Goal: Communication & Community: Answer question/provide support

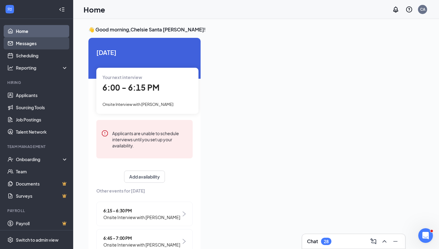
click at [44, 46] on link "Messages" at bounding box center [42, 43] width 52 height 12
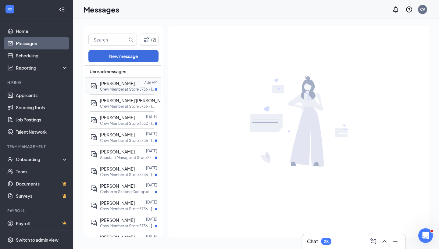
click at [121, 88] on p "Crew Member at Store 5736 - [PERSON_NAME]/[PERSON_NAME]" at bounding box center [127, 89] width 55 height 5
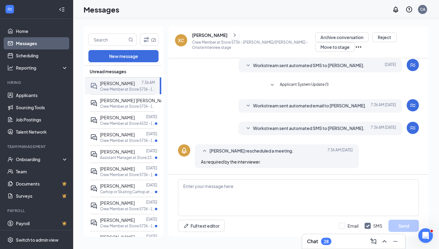
scroll to position [125, 0]
click at [112, 108] on p "Crew Member at Store 5736 - [PERSON_NAME]/[PERSON_NAME]" at bounding box center [127, 106] width 55 height 5
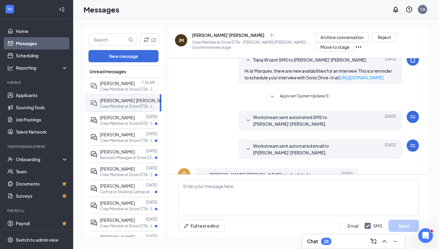
scroll to position [177, 0]
click at [126, 124] on p "Crew Member at Store 6532 - [PERSON_NAME] -FM150" at bounding box center [127, 123] width 55 height 5
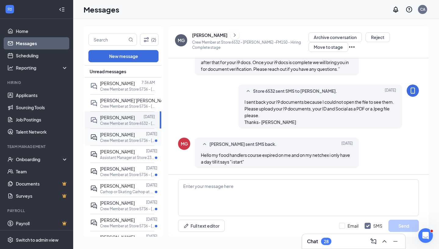
scroll to position [225, 0]
click at [130, 138] on p "Crew Member at Store 5736 - [PERSON_NAME]/[PERSON_NAME]" at bounding box center [127, 140] width 55 height 5
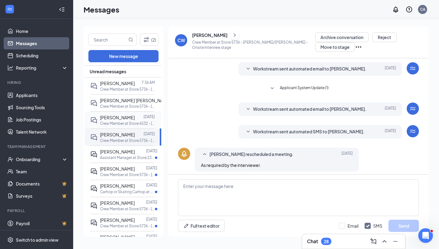
scroll to position [124, 0]
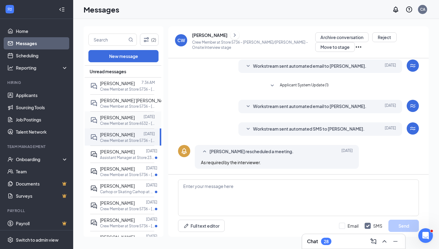
click at [119, 122] on p "Crew Member at Store 6532 - [PERSON_NAME] -FM150" at bounding box center [127, 123] width 55 height 5
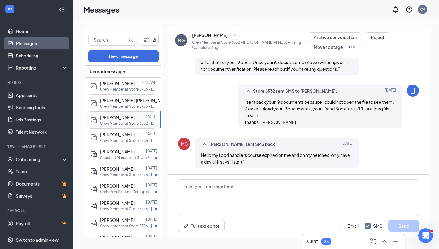
scroll to position [225, 0]
click at [110, 87] on p "Crew Member at Store 5736 - [PERSON_NAME]/[PERSON_NAME]" at bounding box center [127, 89] width 55 height 5
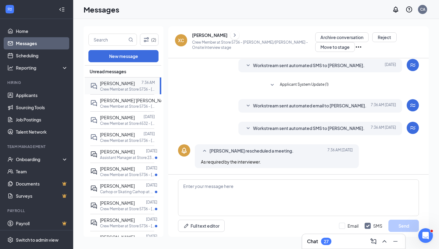
scroll to position [125, 0]
click at [113, 101] on span "[PERSON_NAME]’[PERSON_NAME]" at bounding box center [135, 100] width 71 height 5
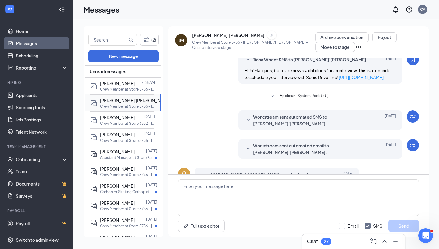
scroll to position [177, 0]
click at [115, 120] on div "[PERSON_NAME]" at bounding box center [117, 117] width 35 height 7
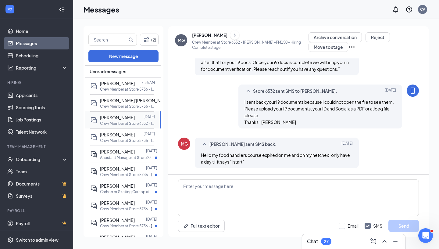
scroll to position [225, 0]
click at [117, 135] on span "[PERSON_NAME]" at bounding box center [117, 134] width 35 height 5
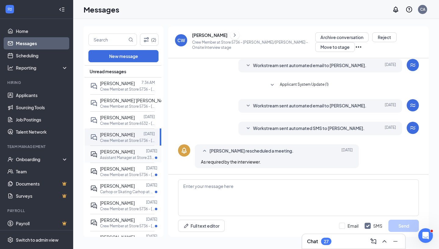
scroll to position [125, 0]
click at [119, 152] on span "[PERSON_NAME]" at bounding box center [117, 151] width 35 height 5
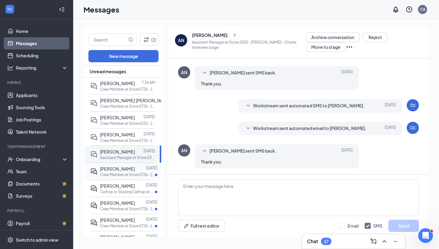
scroll to position [140, 0]
click at [122, 171] on span "[PERSON_NAME]" at bounding box center [117, 168] width 35 height 5
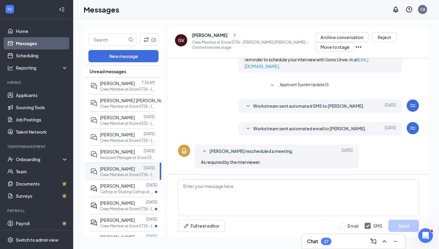
scroll to position [177, 0]
click at [123, 187] on span "[PERSON_NAME]" at bounding box center [117, 185] width 35 height 5
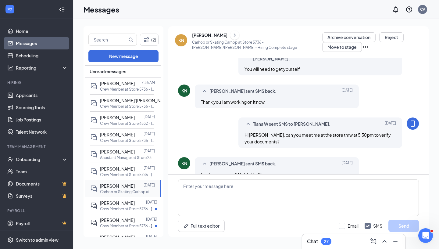
scroll to position [177, 0]
click at [204, 200] on textarea at bounding box center [298, 197] width 241 height 37
click at [130, 206] on p "Crew Member at Store 5736 - [PERSON_NAME]/[PERSON_NAME]" at bounding box center [127, 208] width 55 height 5
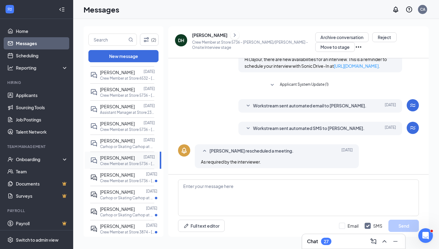
scroll to position [45, 0]
click at [124, 180] on p "Crew Member at Store 5736 - [PERSON_NAME]/[PERSON_NAME]" at bounding box center [127, 180] width 55 height 5
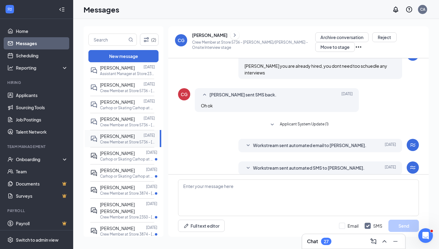
scroll to position [84, 0]
click at [122, 155] on div "[PERSON_NAME]" at bounding box center [117, 152] width 35 height 7
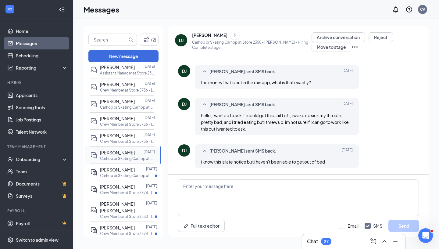
scroll to position [260, 0]
click at [135, 135] on div at bounding box center [139, 135] width 9 height 7
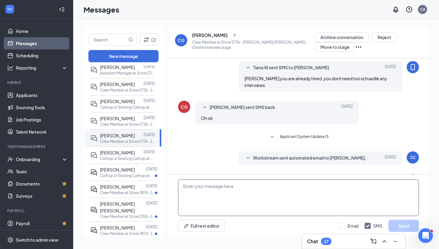
click at [205, 193] on textarea at bounding box center [298, 197] width 241 height 37
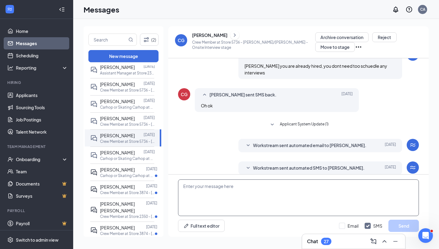
scroll to position [140, 0]
type textarea "Y"
click at [323, 189] on textarea "You have been approved- we will be starting you next week. You will [PERSON_NAM…" at bounding box center [298, 197] width 241 height 37
click at [325, 189] on textarea "You have been approved- we will be starting you next week. You will [PERSON_NAM…" at bounding box center [298, 197] width 241 height 37
click at [341, 186] on textarea "You have been approved- we will be starting you next week. You will get a schue…" at bounding box center [298, 197] width 241 height 37
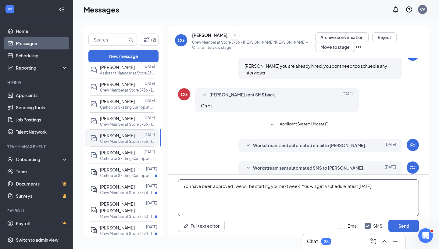
click at [368, 190] on textarea "You have been approved- we will be starting you next week. You will get a sched…" at bounding box center [298, 197] width 241 height 37
type textarea "You have been approved- we will be starting you next week. You will get a sched…"
click at [404, 223] on button "Send" at bounding box center [403, 225] width 30 height 12
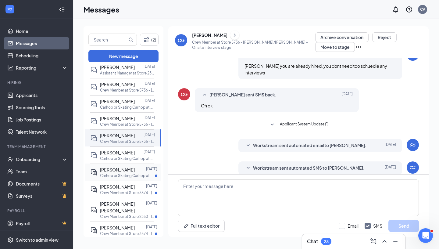
scroll to position [164, 0]
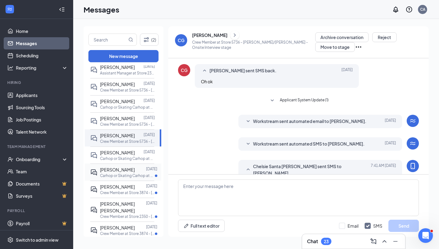
click at [131, 175] on p "Carhop or Skating Carhop at Store 6532 - [PERSON_NAME] -FM150" at bounding box center [127, 175] width 55 height 5
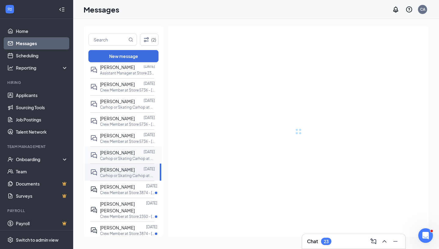
click at [129, 156] on p "Carhop or Skating Carhop at Store 2350 - [PERSON_NAME]" at bounding box center [127, 158] width 55 height 5
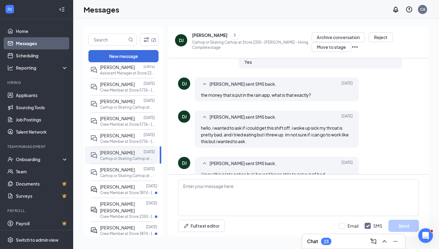
scroll to position [260, 0]
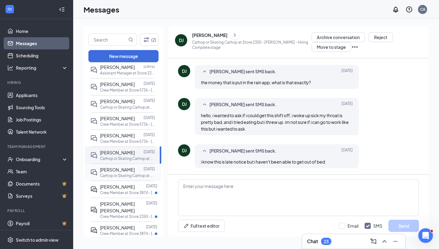
click at [124, 172] on div "[PERSON_NAME]" at bounding box center [117, 169] width 35 height 7
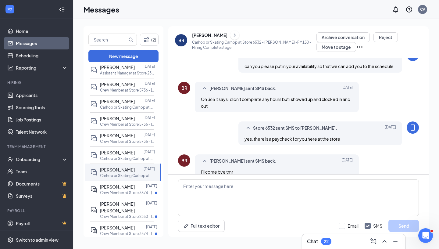
scroll to position [260, 0]
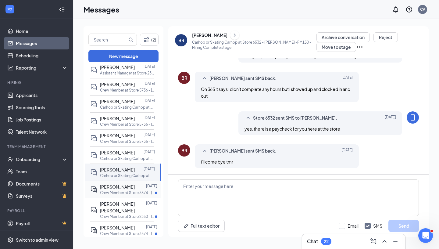
click at [110, 191] on p "Crew Member at Store 3874 - [GEOGRAPHIC_DATA]" at bounding box center [127, 192] width 55 height 5
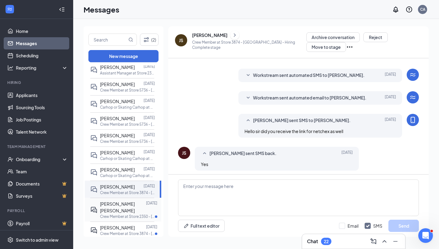
scroll to position [110, 0]
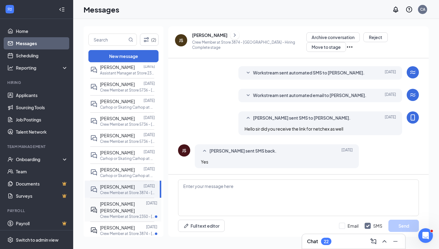
click at [116, 201] on span "[PERSON_NAME] [PERSON_NAME]" at bounding box center [117, 207] width 35 height 12
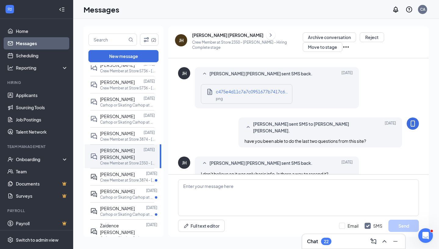
scroll to position [140, 0]
click at [127, 177] on div "[PERSON_NAME]" at bounding box center [117, 173] width 35 height 7
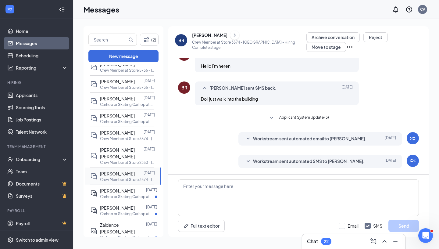
scroll to position [130, 0]
click at [105, 199] on p "Carhop or Skating Carhop at Store 6532 - [PERSON_NAME] -FM150" at bounding box center [127, 196] width 55 height 5
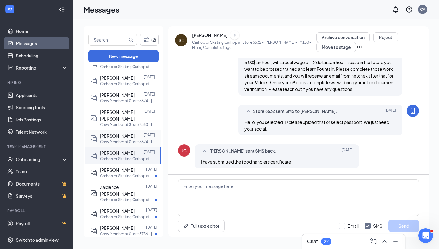
scroll to position [180, 0]
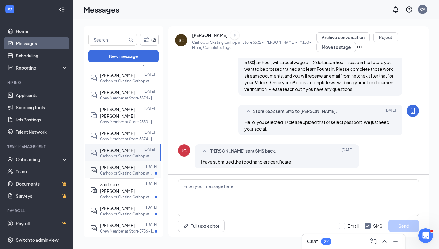
click at [123, 170] on div "[PERSON_NAME]" at bounding box center [117, 167] width 35 height 7
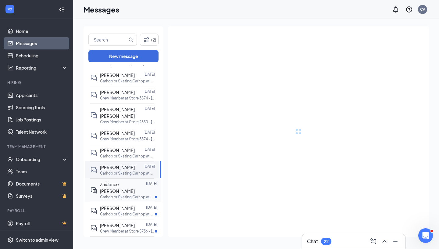
click at [124, 194] on span "Zaidence [PERSON_NAME]" at bounding box center [117, 187] width 35 height 12
click at [120, 211] on div "[PERSON_NAME]" at bounding box center [117, 207] width 35 height 7
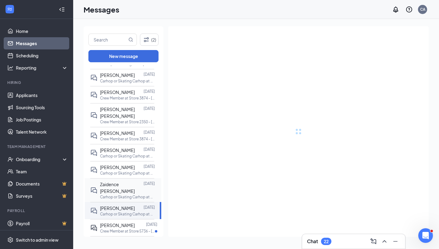
scroll to position [225, 0]
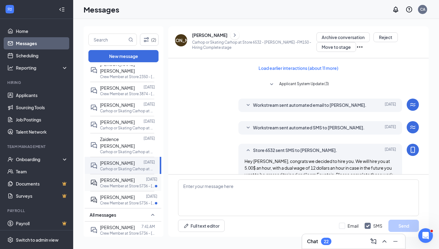
click at [122, 183] on span "[PERSON_NAME]" at bounding box center [117, 179] width 35 height 5
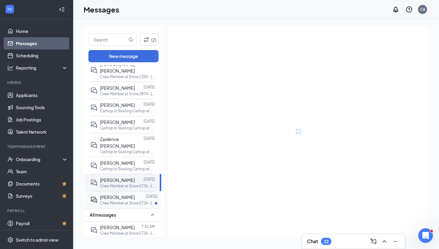
click at [122, 200] on span "[PERSON_NAME]" at bounding box center [117, 196] width 35 height 5
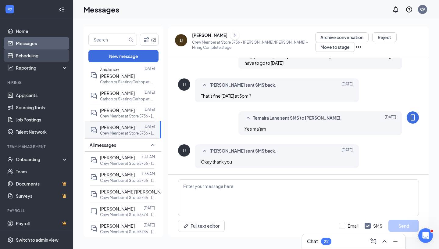
scroll to position [146, 0]
click at [37, 53] on link "Scheduling" at bounding box center [42, 55] width 52 height 12
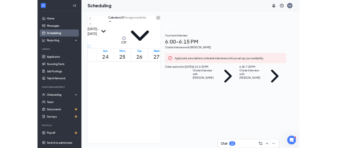
scroll to position [670, 0]
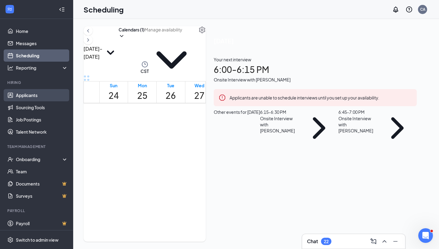
click at [37, 99] on link "Applicants" at bounding box center [42, 95] width 52 height 12
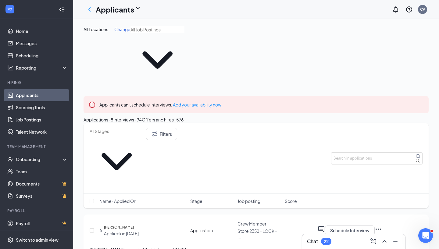
click at [166, 43] on icon "ChevronDown" at bounding box center [157, 60] width 54 height 54
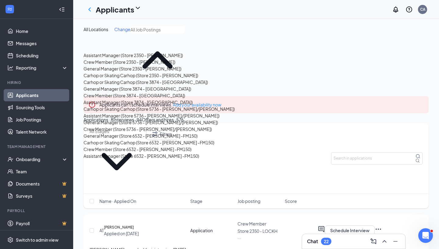
click at [148, 59] on div "Assistant Manager (Store 2350 - [PERSON_NAME])" at bounding box center [133, 55] width 99 height 7
type input "Assistant Manager (Store 2350 - [PERSON_NAME])"
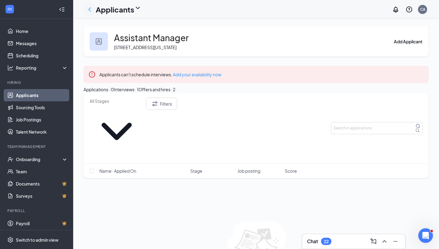
click at [89, 10] on icon "ChevronLeft" at bounding box center [89, 9] width 2 height 4
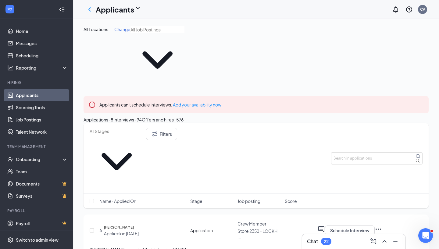
click at [166, 48] on span at bounding box center [157, 56] width 54 height 61
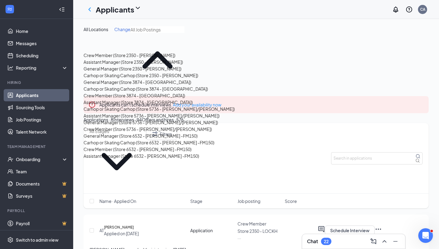
click at [134, 72] on div "General Manager (Store 2350 - [PERSON_NAME])" at bounding box center [133, 68] width 98 height 7
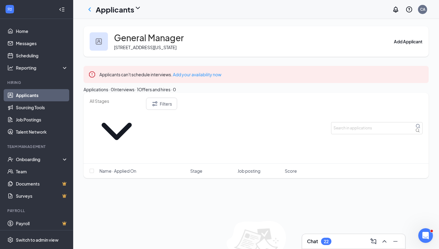
click at [138, 93] on div "Interviews · 1" at bounding box center [126, 89] width 25 height 7
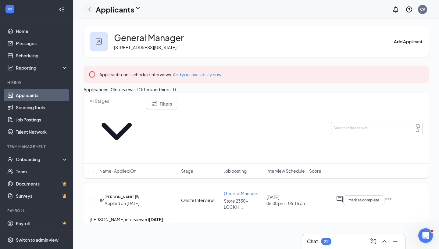
click at [91, 8] on icon "ChevronLeft" at bounding box center [89, 9] width 7 height 7
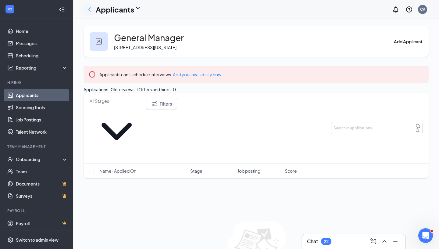
click at [91, 8] on icon "ChevronLeft" at bounding box center [89, 9] width 7 height 7
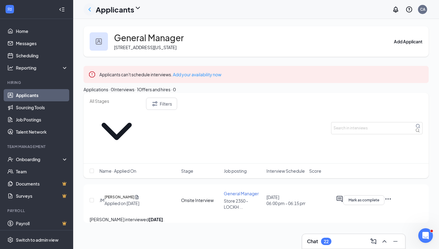
click at [89, 11] on icon "ChevronLeft" at bounding box center [89, 9] width 7 height 7
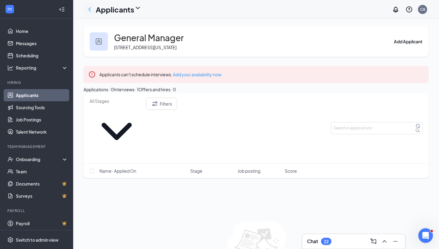
click at [89, 11] on icon "ChevronLeft" at bounding box center [89, 9] width 7 height 7
